Goal: Use online tool/utility: Use online tool/utility

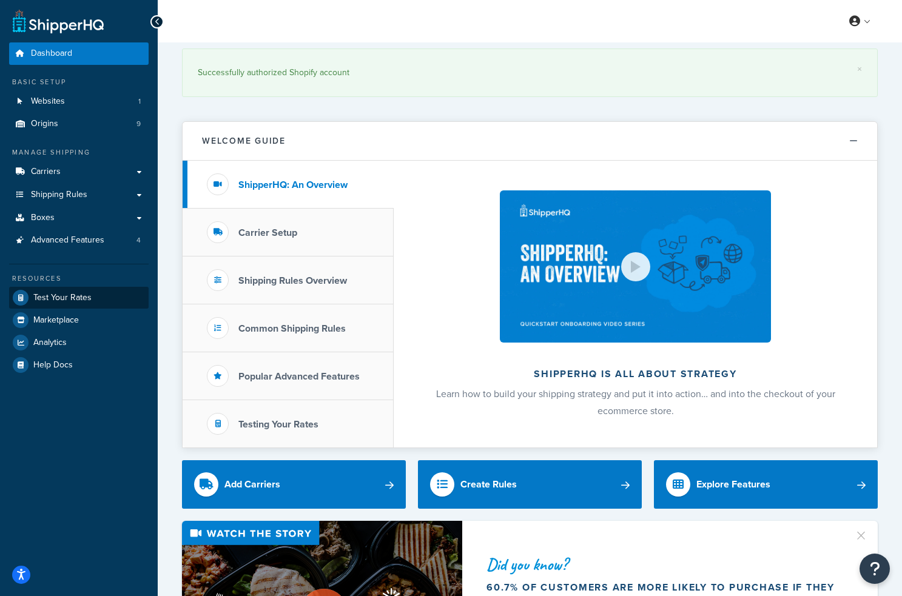
click at [92, 289] on link "Test Your Rates" at bounding box center [78, 298] width 139 height 22
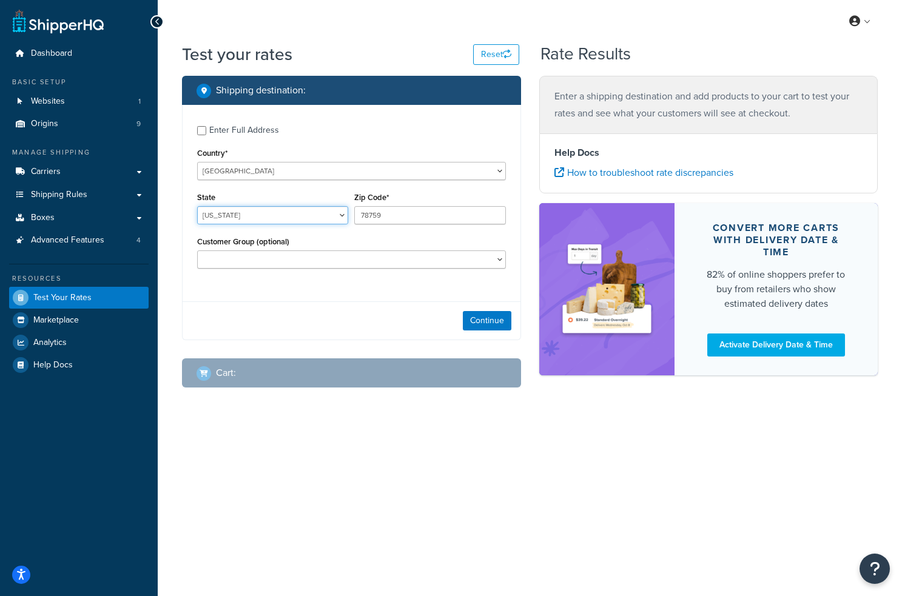
select select "KS"
click at [408, 214] on input "78759" at bounding box center [429, 215] width 151 height 18
type input "66209"
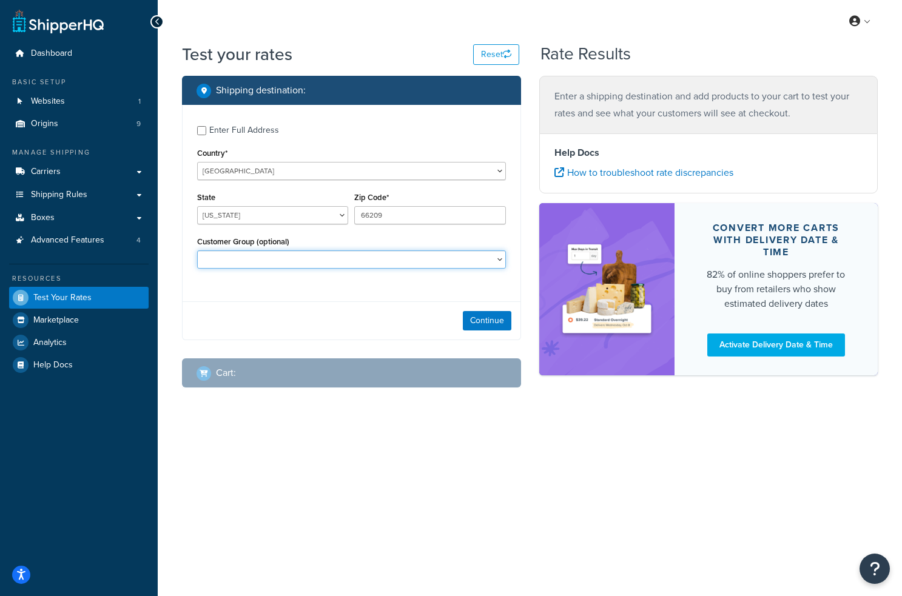
select select "B2B"
click at [494, 327] on button "Continue" at bounding box center [487, 320] width 49 height 19
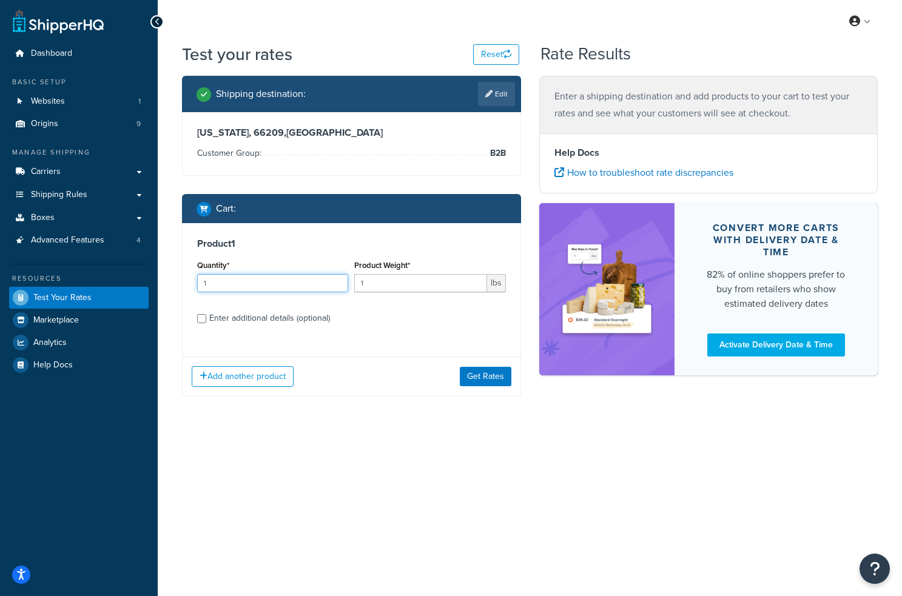
click at [260, 286] on input "1" at bounding box center [272, 283] width 151 height 18
type input "10"
type input "50"
click at [491, 374] on button "Get Rates" at bounding box center [486, 376] width 52 height 19
